Goal: Task Accomplishment & Management: Use online tool/utility

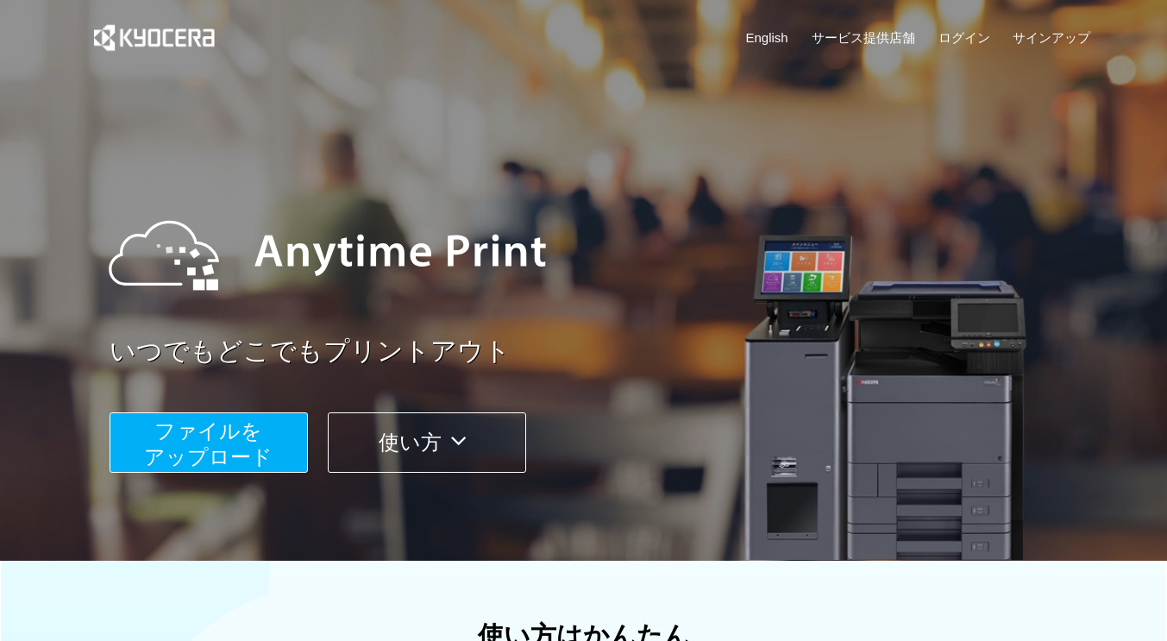
click at [357, 286] on img at bounding box center [327, 255] width 472 height 155
click at [202, 448] on span "ファイルを ​​アップロード" at bounding box center [208, 443] width 128 height 49
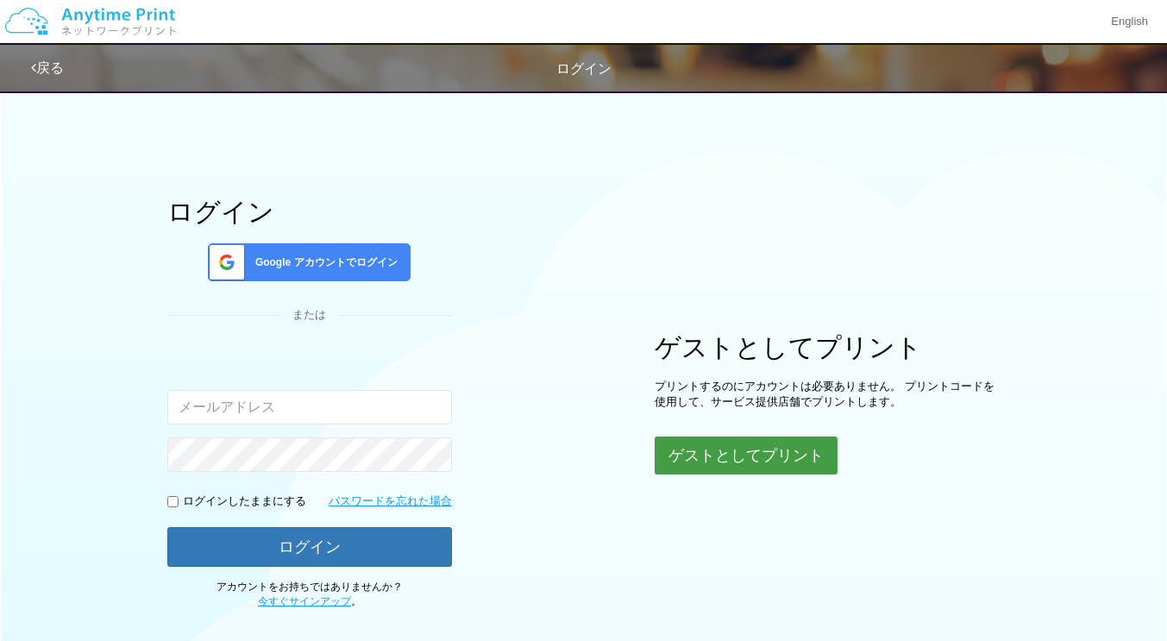
click at [744, 465] on button "ゲストとしてプリント" at bounding box center [745, 455] width 183 height 38
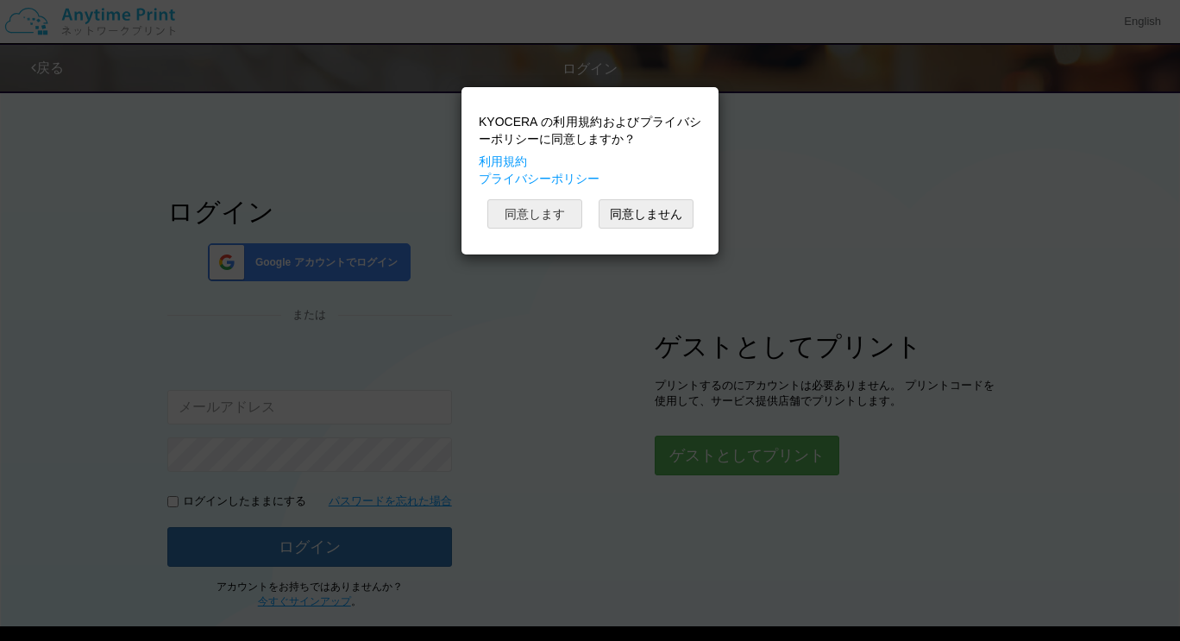
click at [560, 205] on button "同意します" at bounding box center [534, 213] width 95 height 29
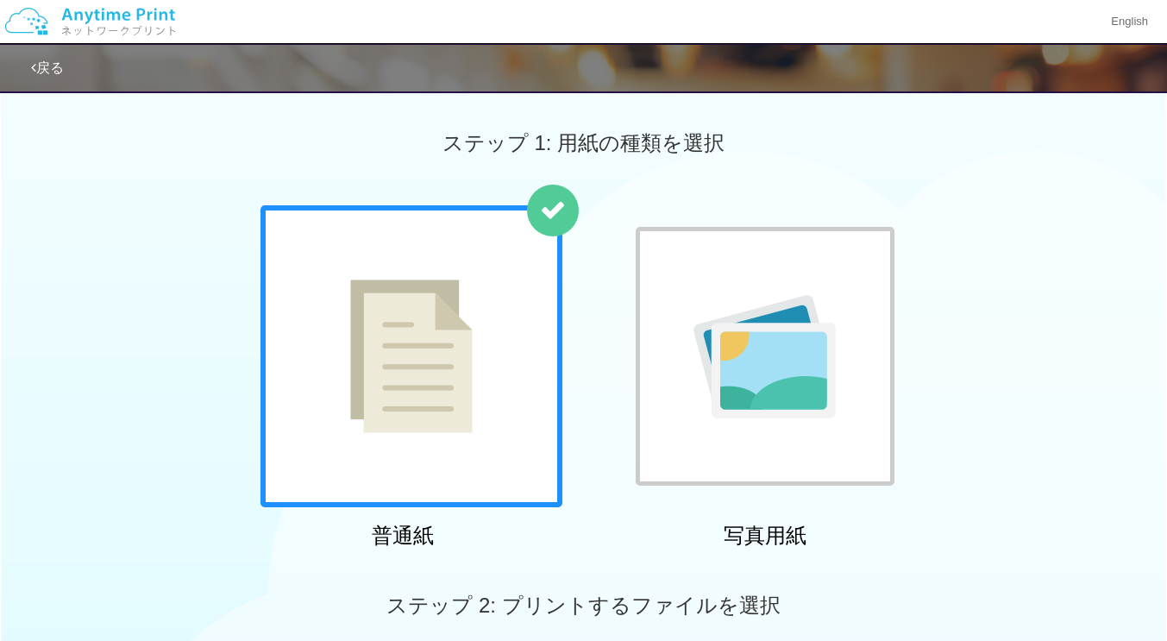
click at [504, 379] on div at bounding box center [411, 356] width 302 height 302
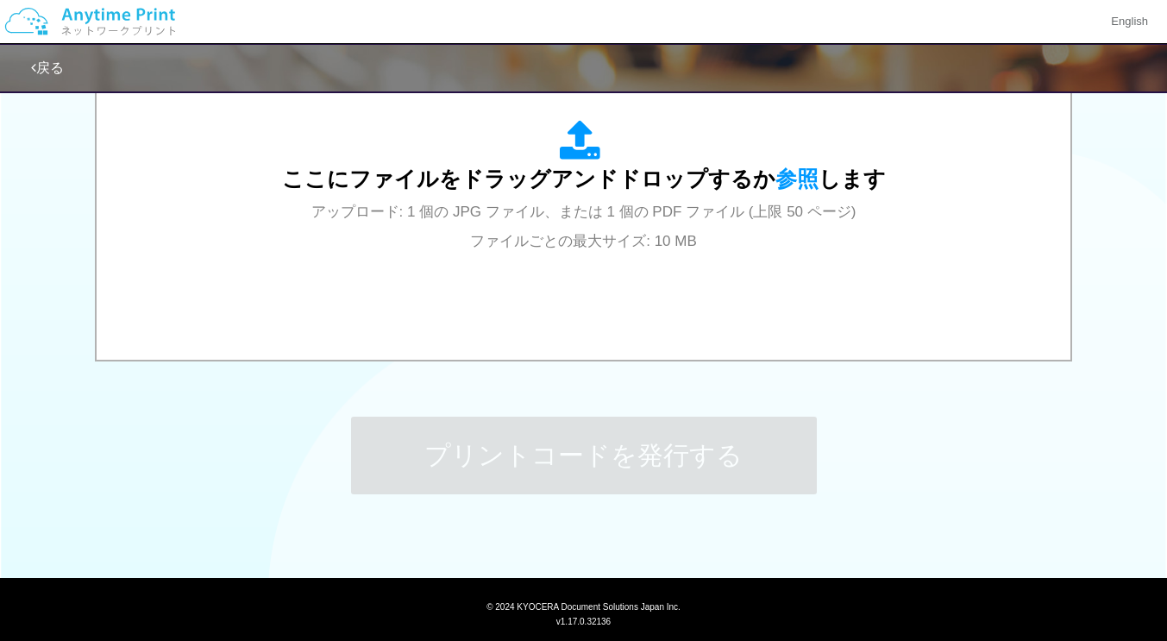
scroll to position [671, 0]
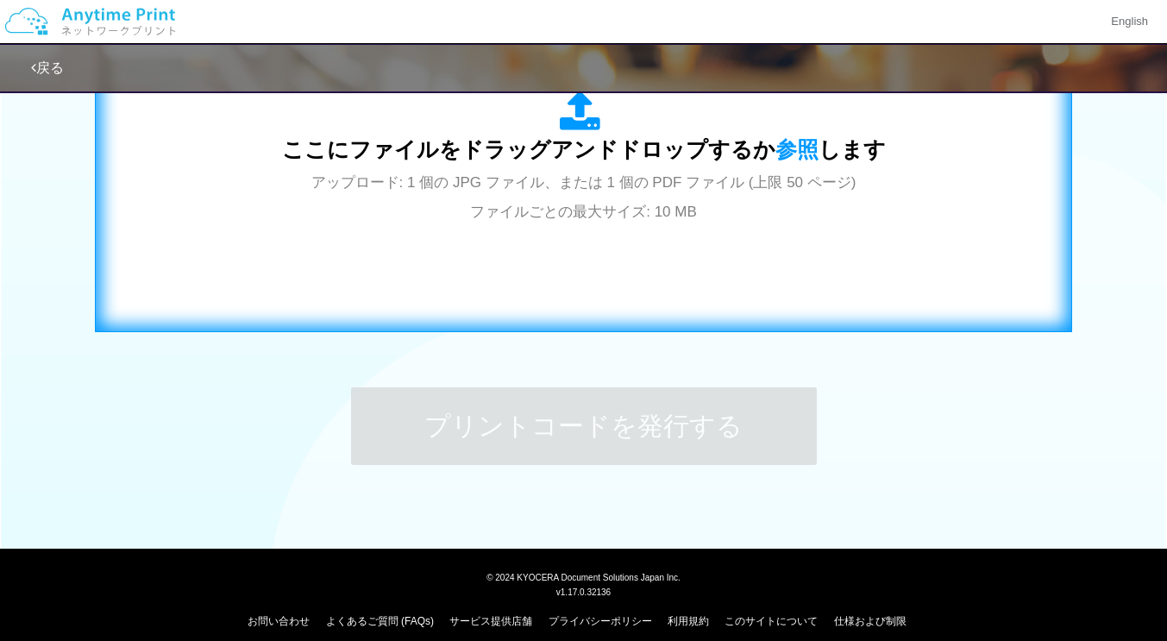
click at [628, 175] on span "アップロード: 1 個の JPG ファイル、または 1 個の PDF ファイル (上限 50 ページ) ファイルごとの最大サイズ: 10 MB" at bounding box center [583, 197] width 545 height 46
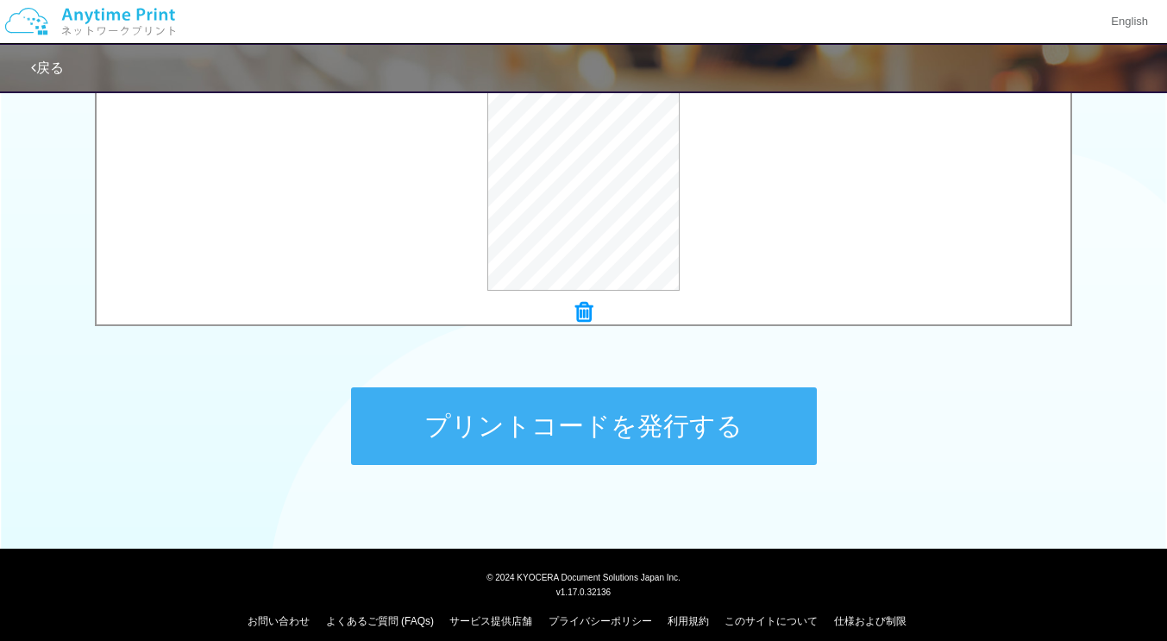
click at [587, 448] on button "プリントコードを発行する" at bounding box center [584, 426] width 466 height 78
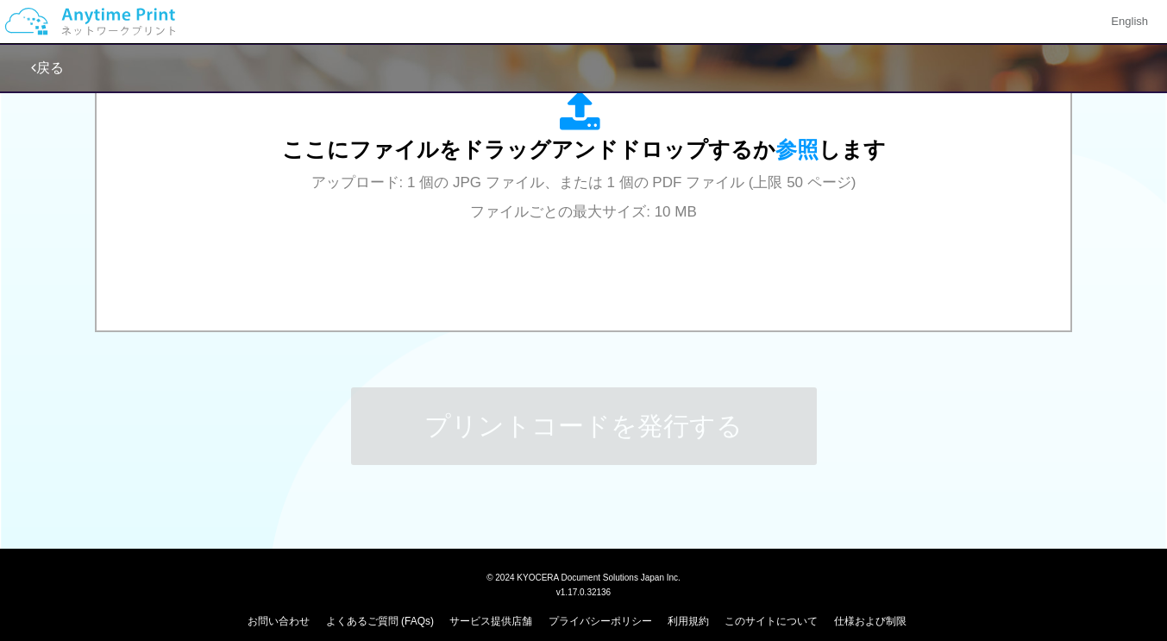
scroll to position [0, 0]
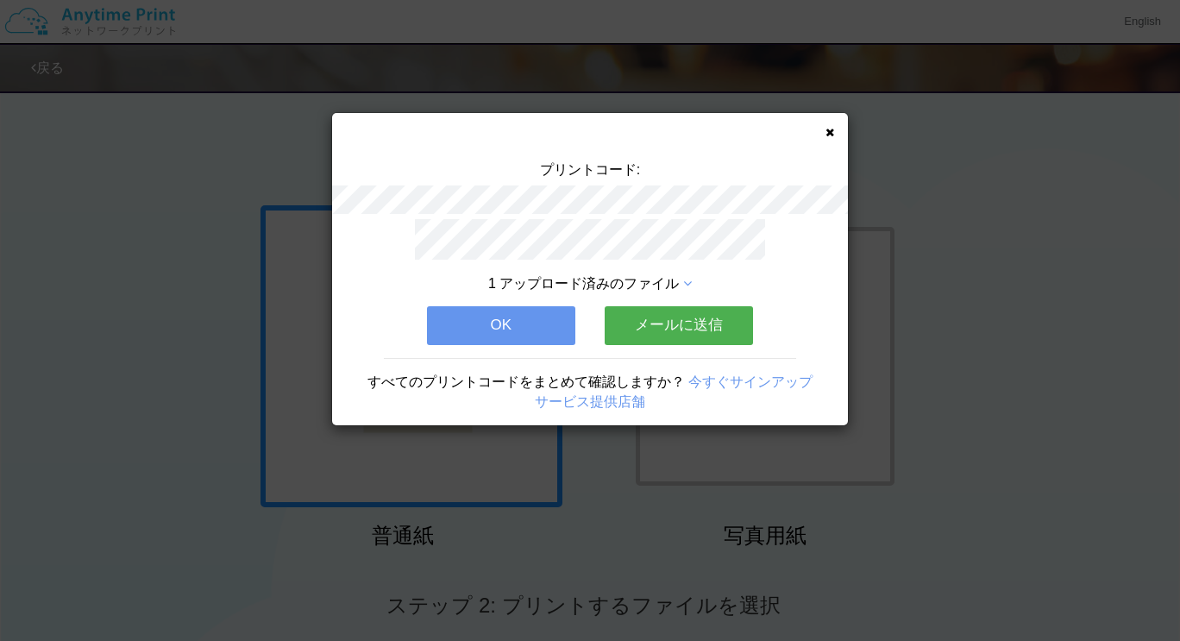
click at [529, 326] on button "OK" at bounding box center [501, 325] width 148 height 38
